Goal: Task Accomplishment & Management: Manage account settings

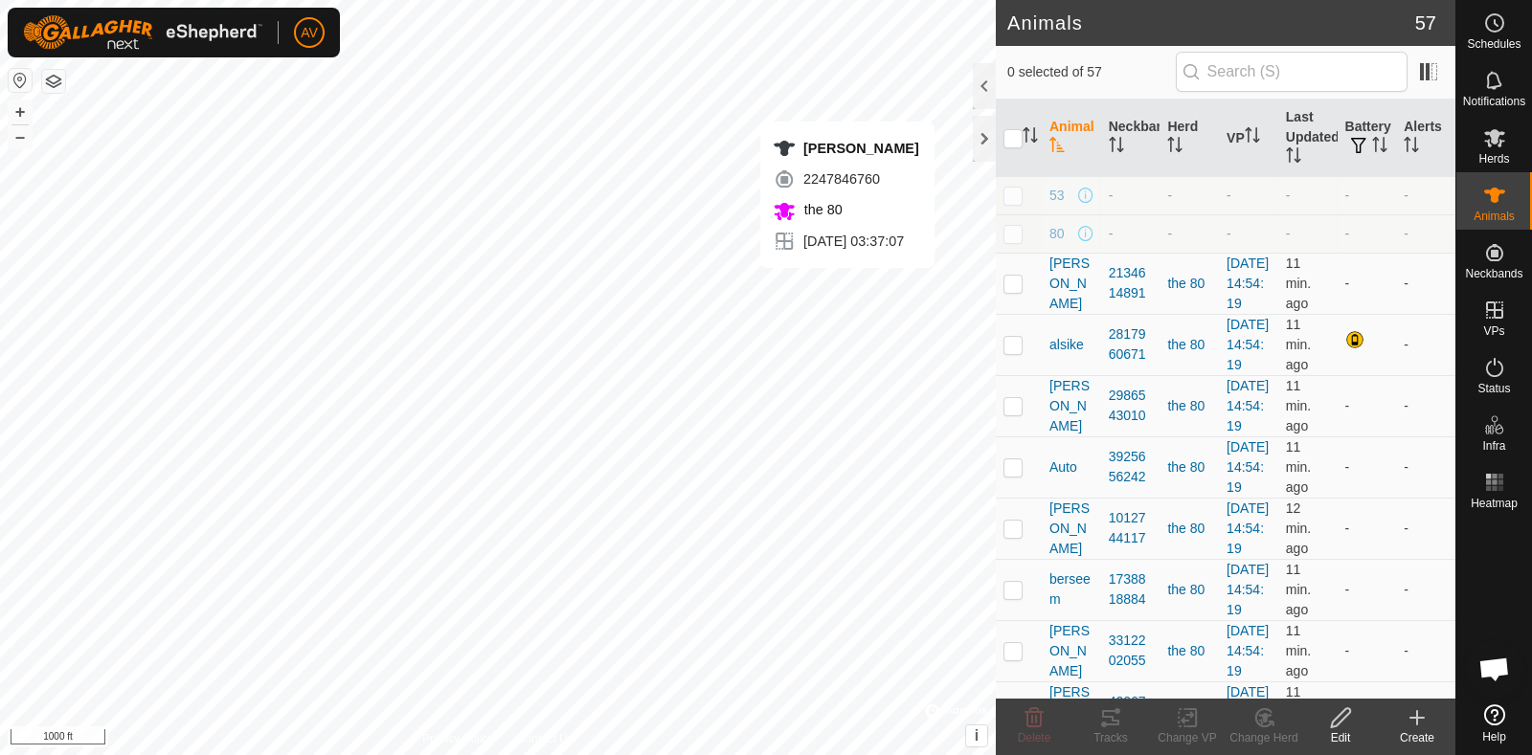
checkbox input "true"
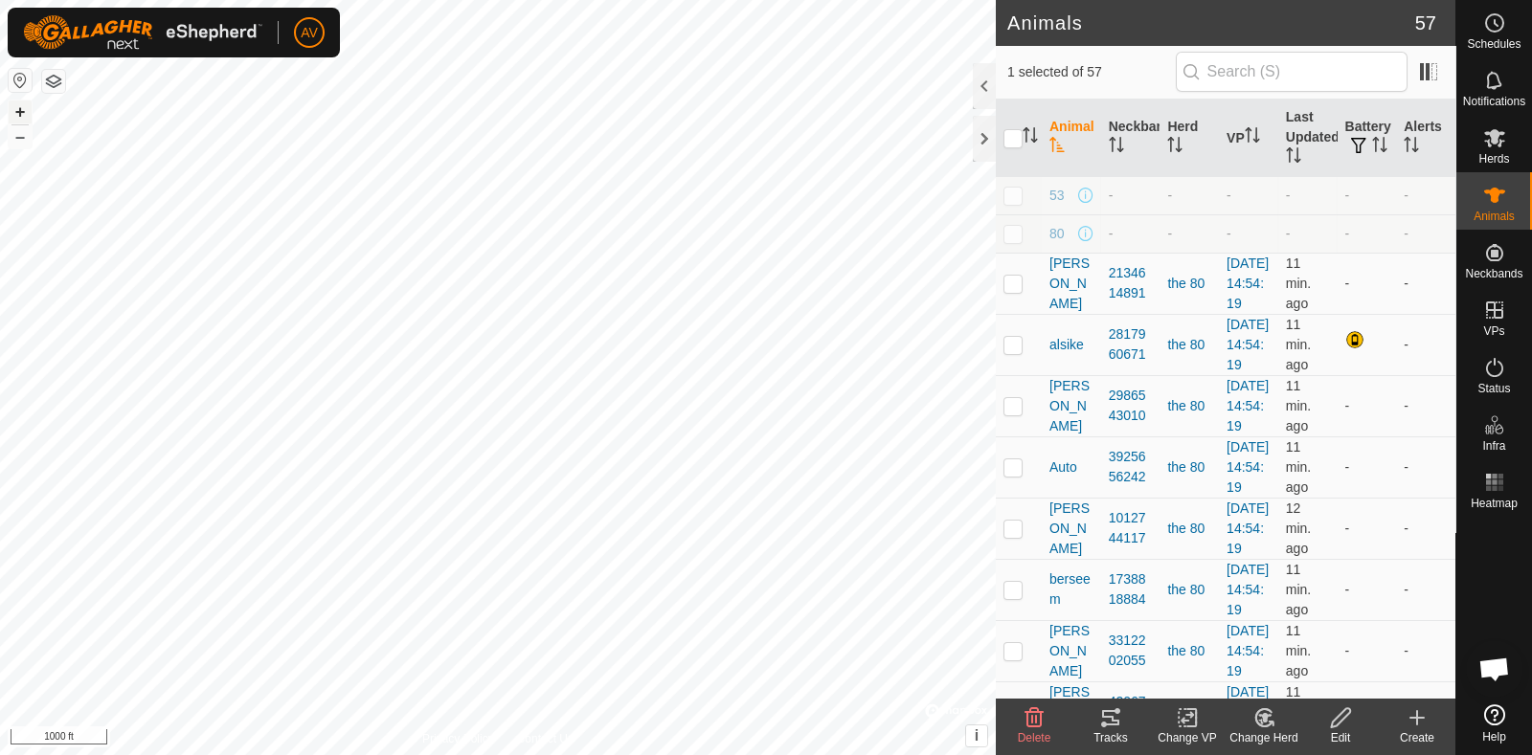
click at [17, 112] on button "+" at bounding box center [20, 112] width 23 height 23
click at [38, 755] on html "AV Schedules Notifications Herds Animals Neckbands VPs Status Infra Heatmap Hel…" at bounding box center [766, 377] width 1532 height 755
click at [1221, 77] on input "text" at bounding box center [1292, 72] width 232 height 40
type input "mar"
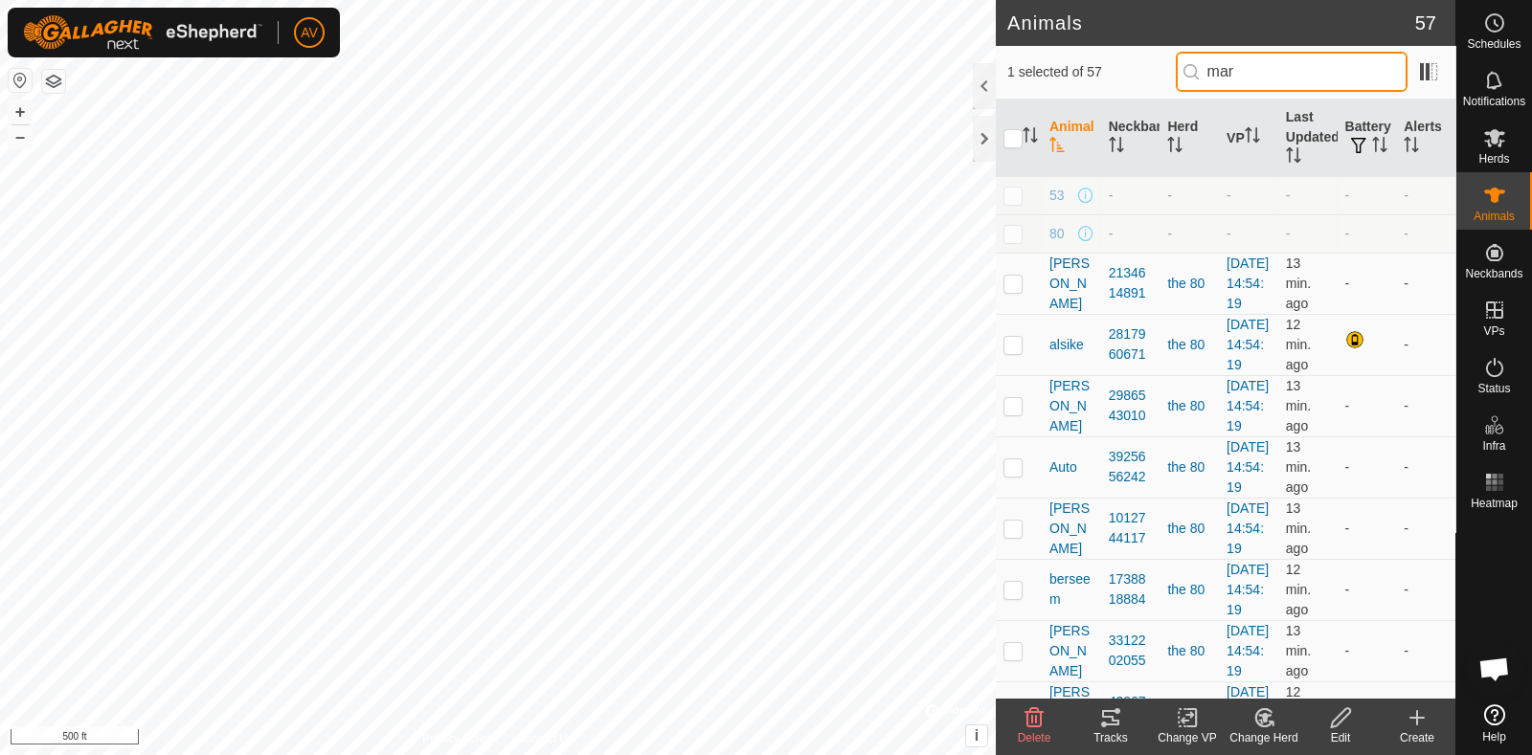
checkbox input "true"
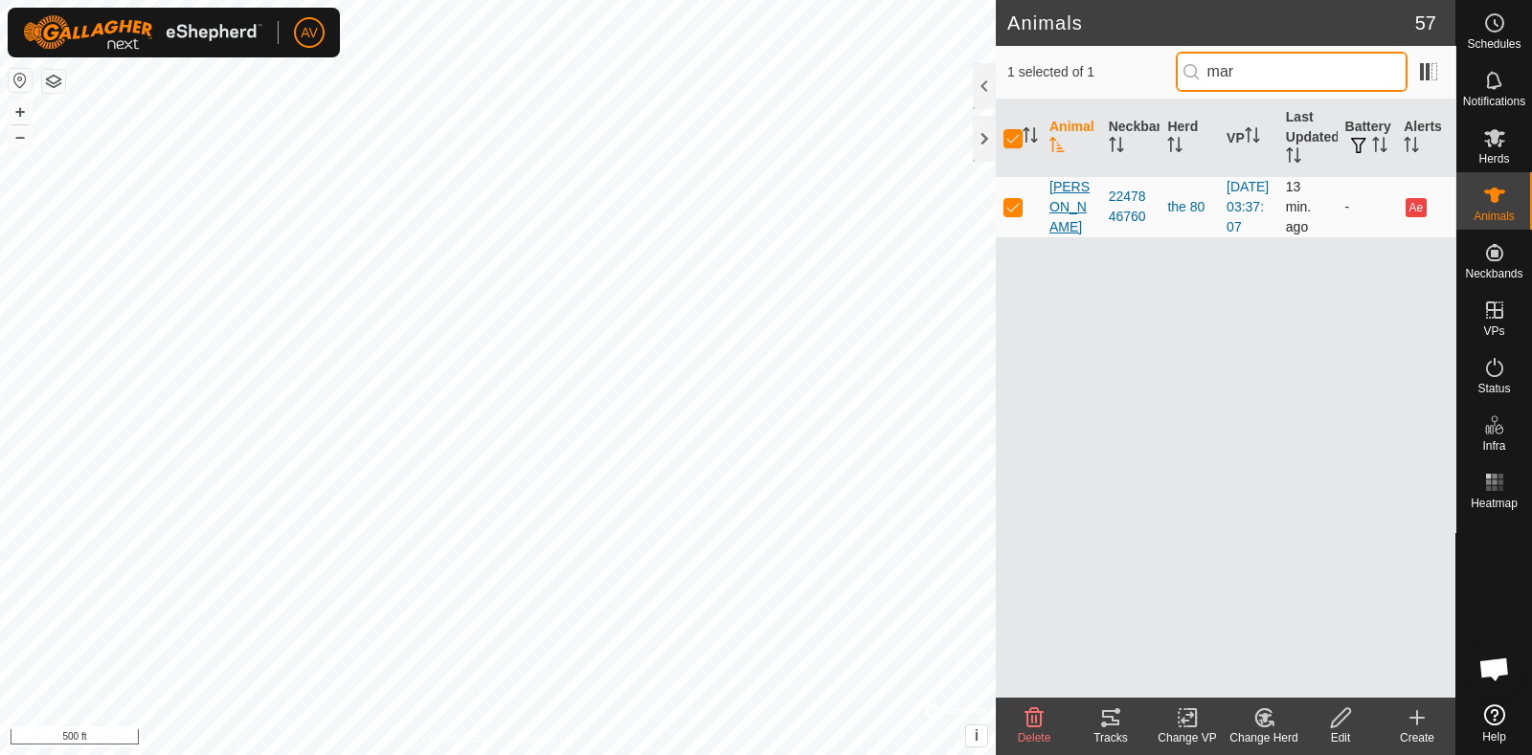
type input "mar"
click at [1070, 214] on span "[PERSON_NAME]" at bounding box center [1071, 207] width 44 height 60
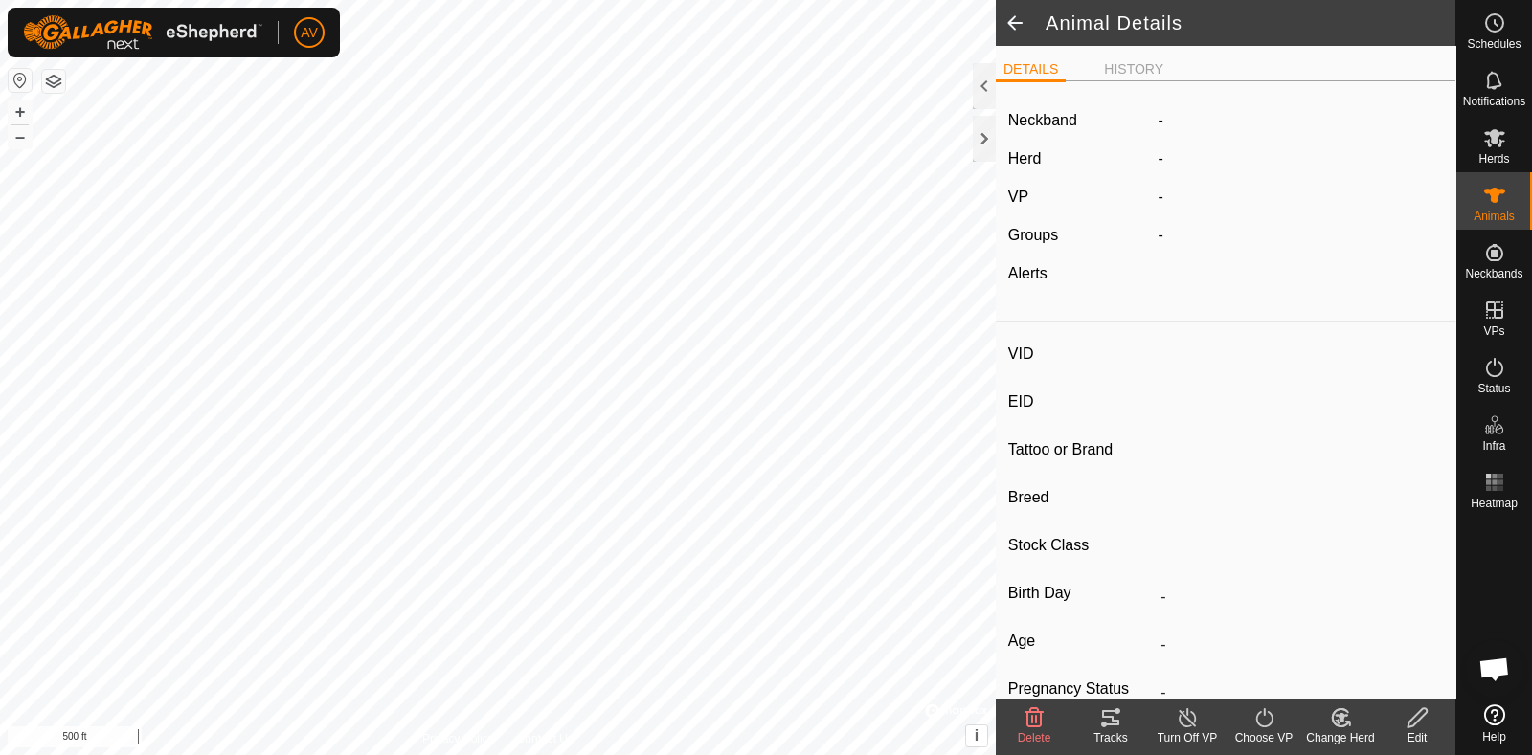
type input "[PERSON_NAME]"
type input "-"
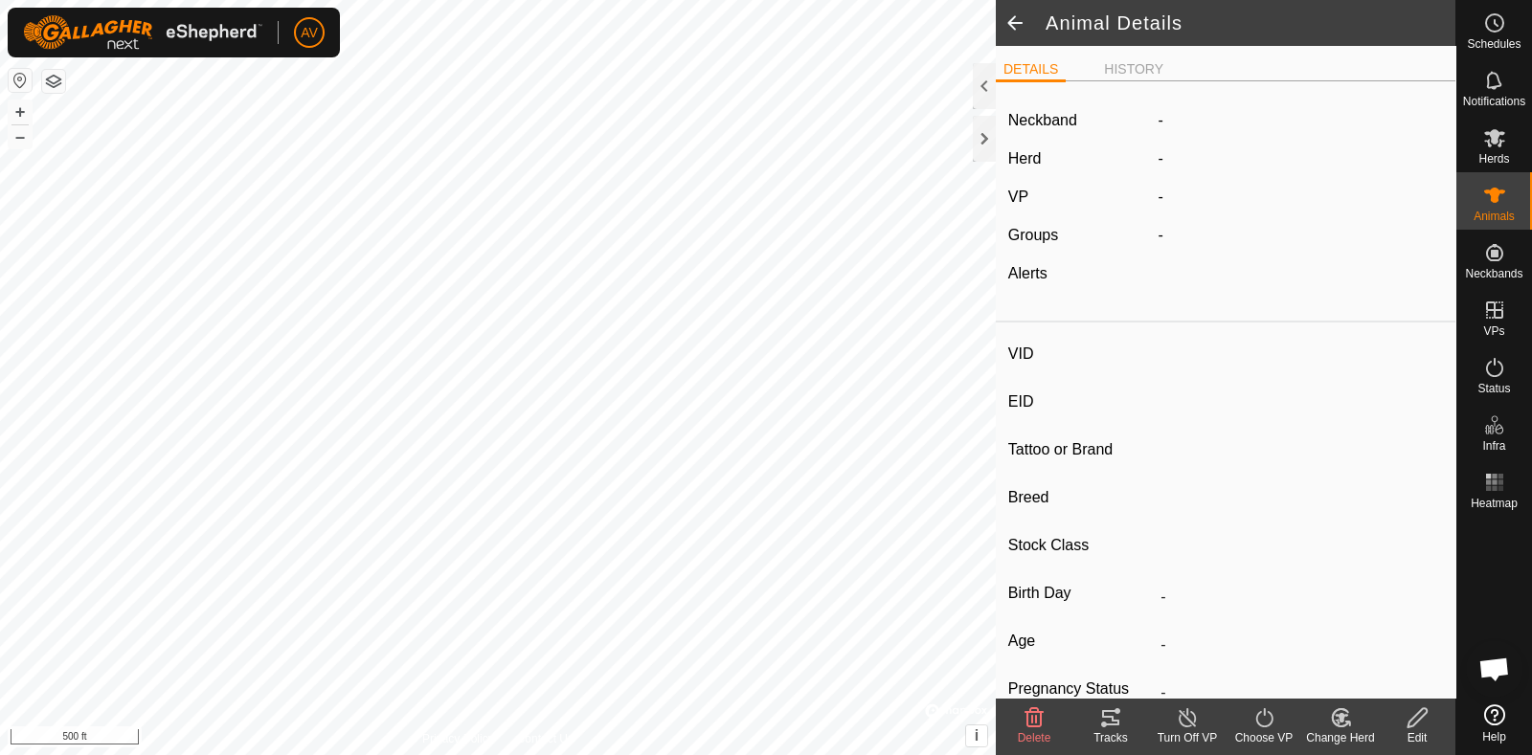
type input "0 kg"
type input "-"
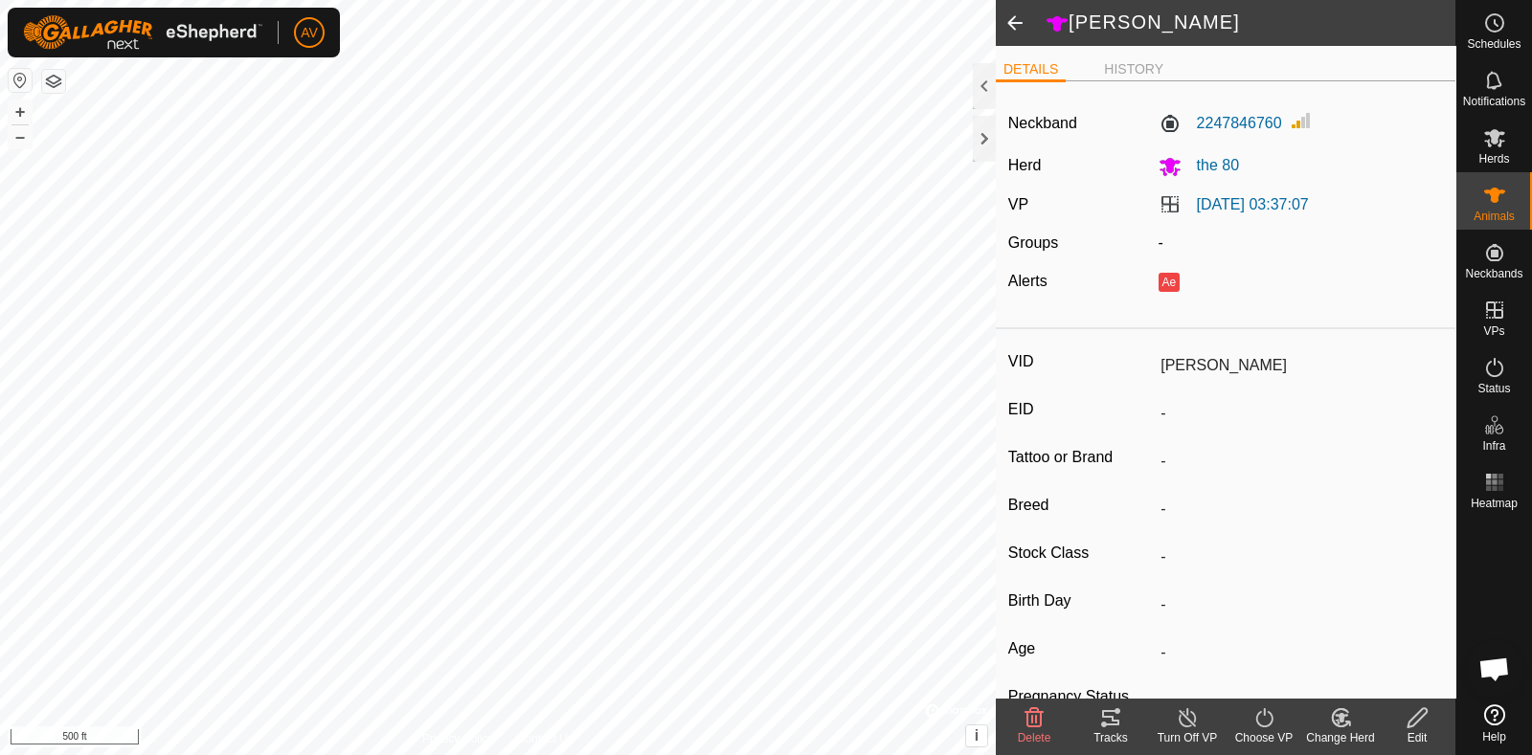
click at [1318, 720] on change-mob-svg-icon at bounding box center [1340, 718] width 77 height 23
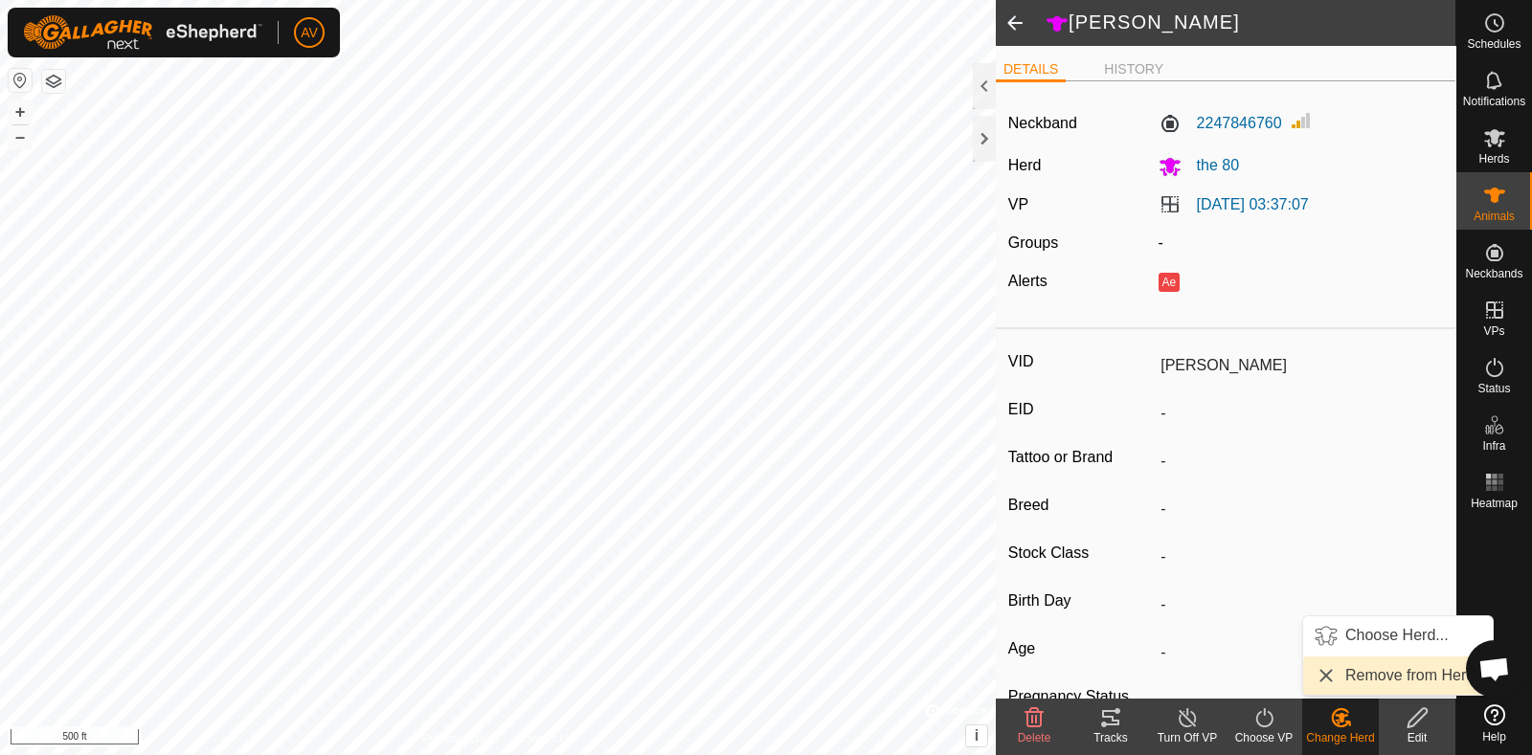
click at [1355, 681] on link "Remove from Herd" at bounding box center [1398, 676] width 190 height 38
